Goal: Information Seeking & Learning: Learn about a topic

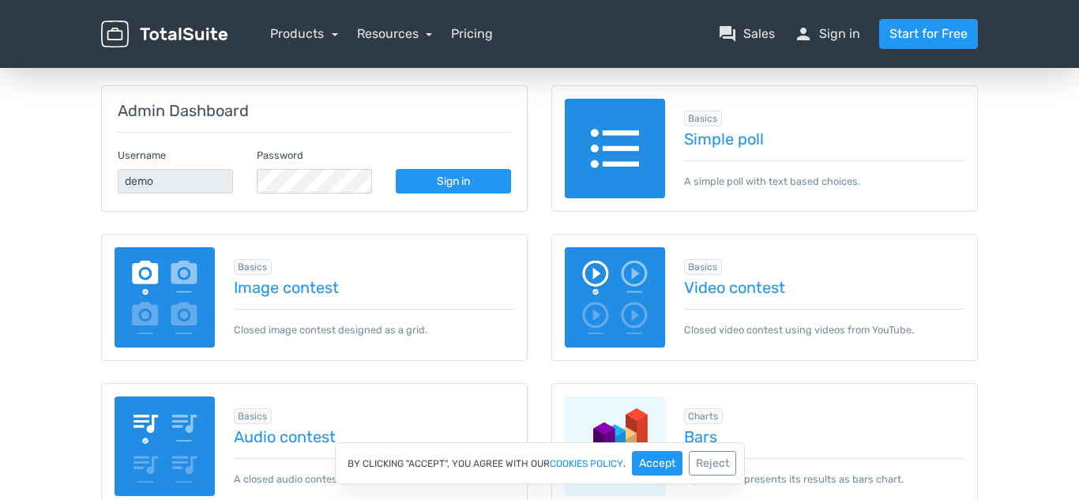
scroll to position [203, 0]
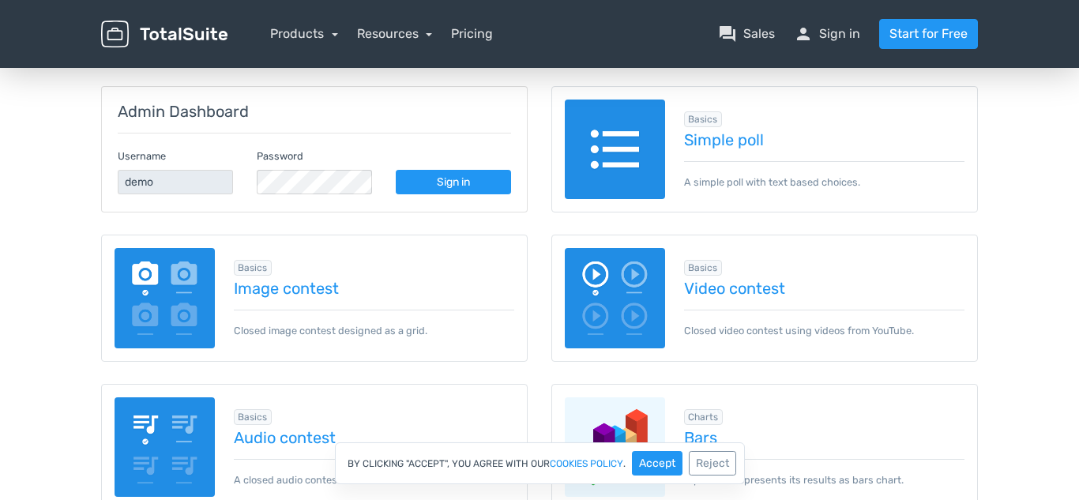
click at [283, 266] on div "Basics Image contest Closed image contest designed as a grid." at bounding box center [365, 298] width 300 height 81
click at [289, 285] on link "Image contest" at bounding box center [374, 288] width 281 height 17
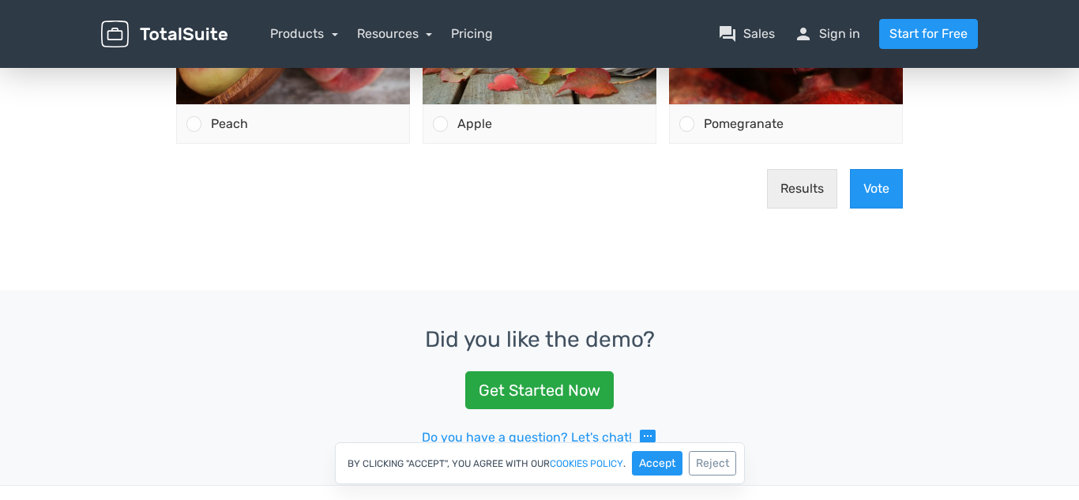
scroll to position [515, 0]
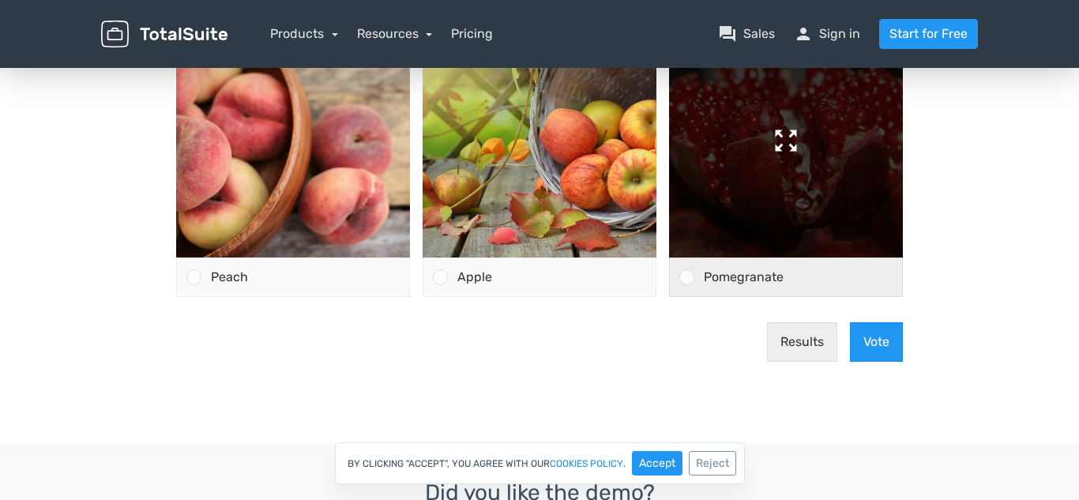
click at [795, 171] on img at bounding box center [786, 141] width 234 height 234
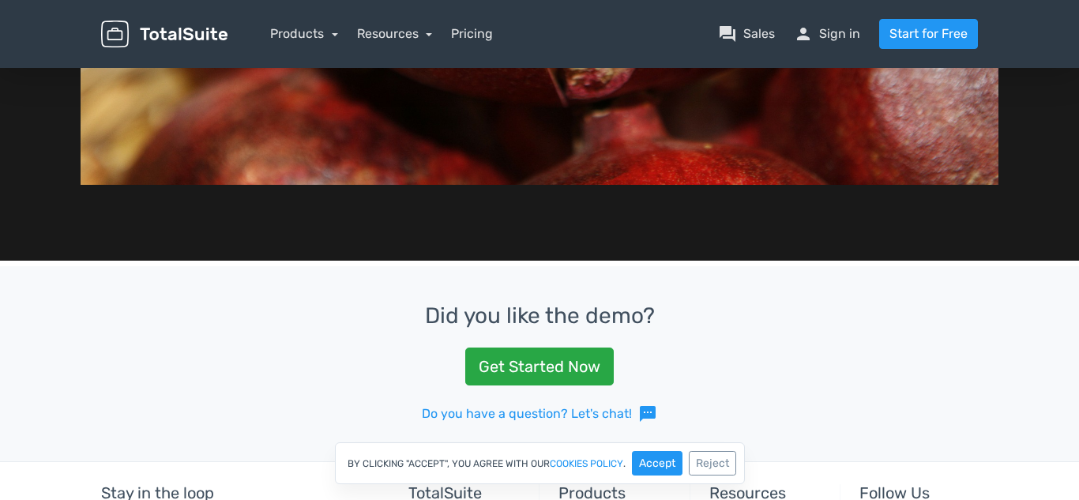
scroll to position [906, 0]
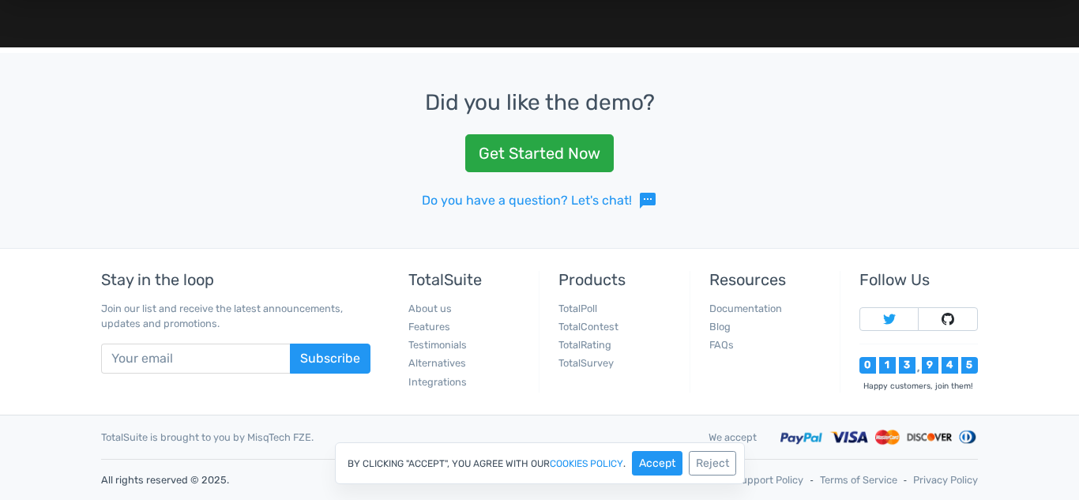
click at [802, 198] on div "Did you like the demo? Get Started Now Do you have a question? Let's chat! sms" at bounding box center [539, 150] width 1079 height 195
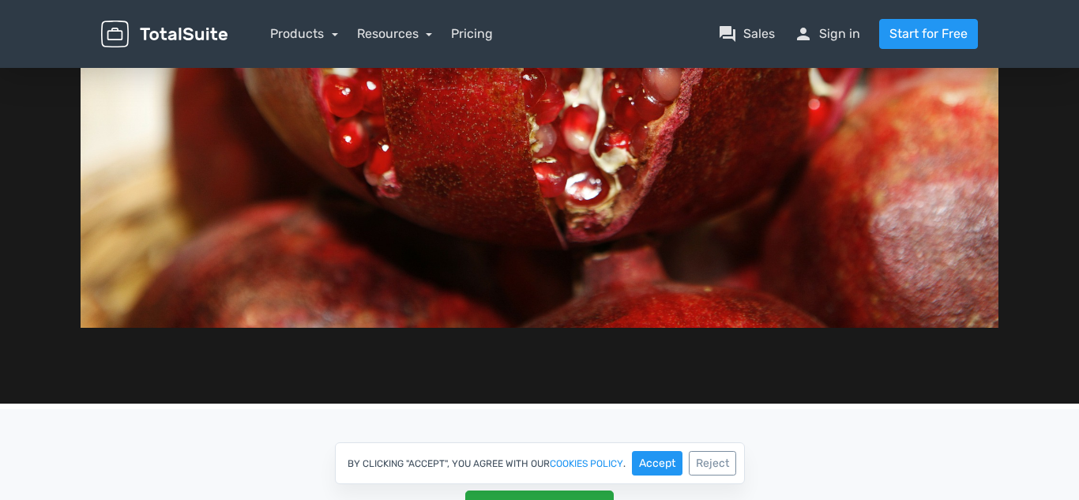
scroll to position [0, 0]
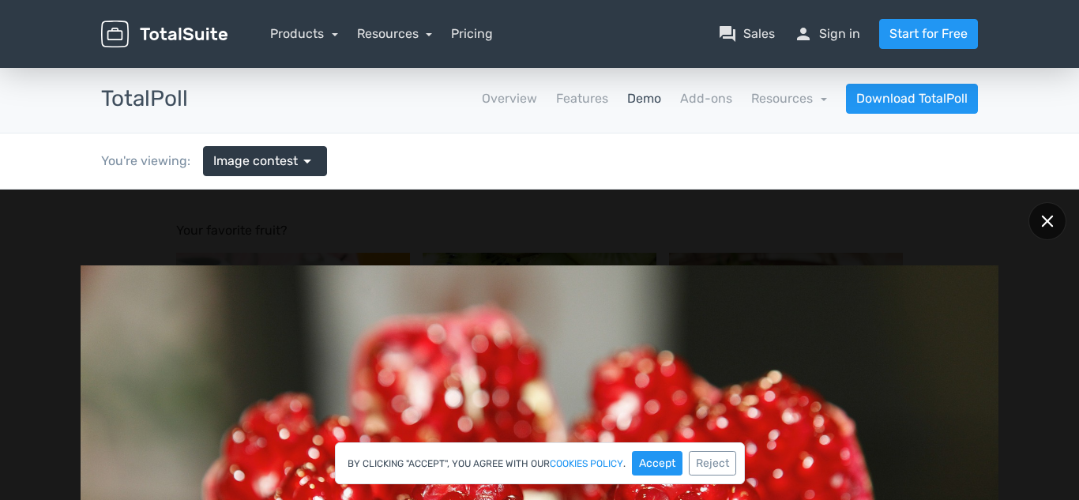
click at [1051, 220] on icon at bounding box center [1047, 221] width 12 height 12
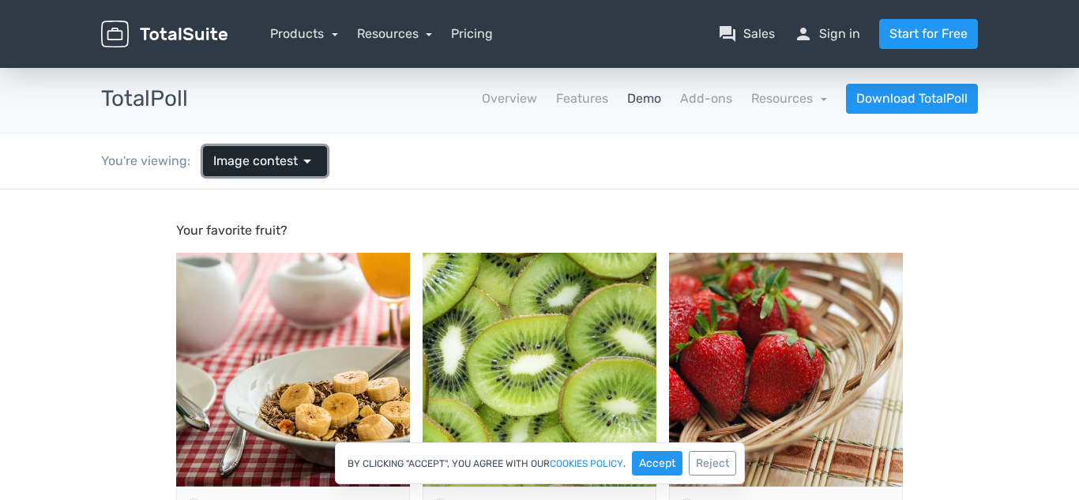
click at [307, 156] on span "arrow_drop_down" at bounding box center [307, 161] width 19 height 19
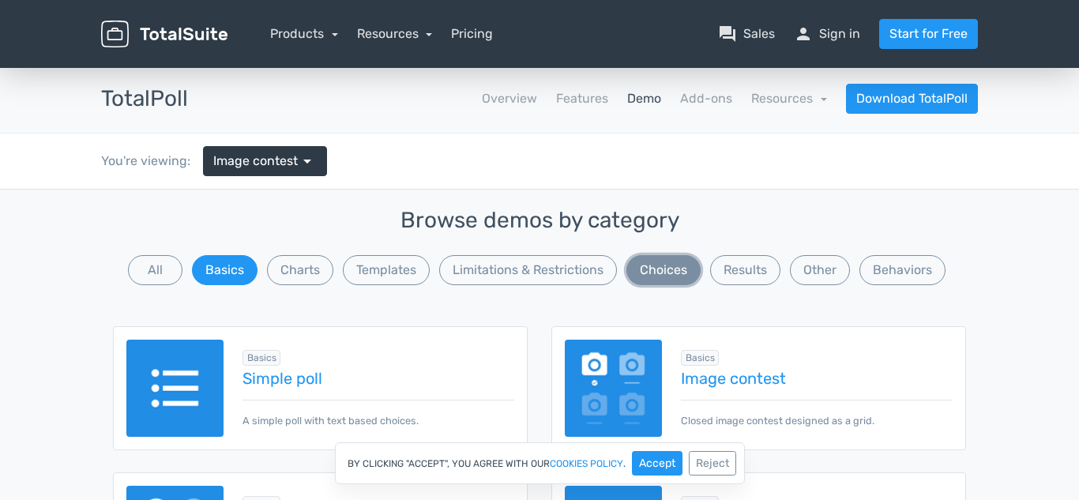
click at [667, 273] on button "Choices" at bounding box center [664, 270] width 74 height 30
